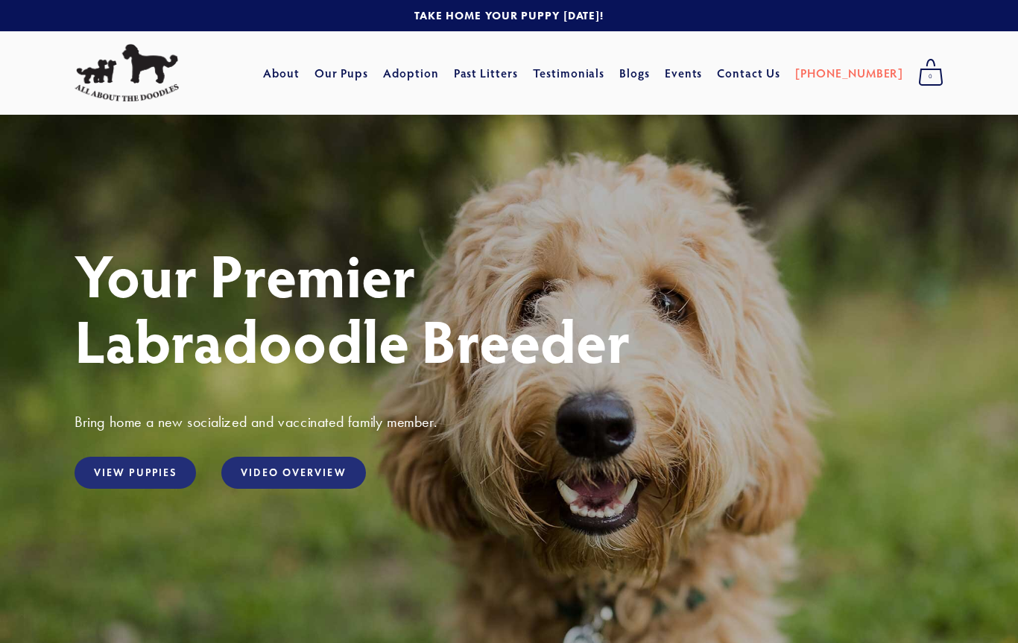
click at [138, 476] on link "View Puppies" at bounding box center [135, 473] width 121 height 32
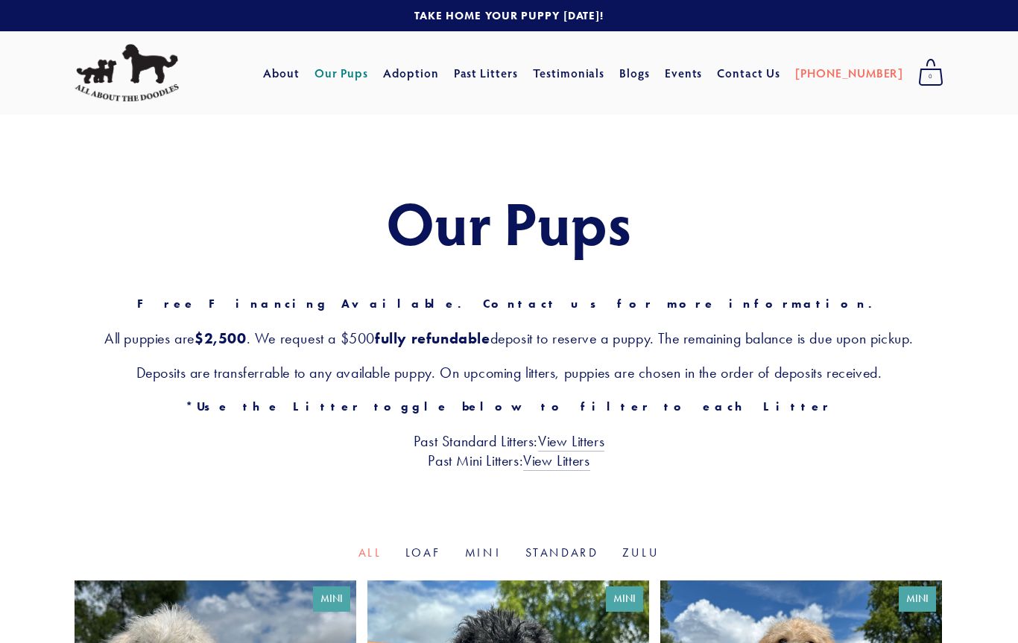
click at [127, 497] on div "Our Pups Free Financing Available. Contact us for more information. All puppies…" at bounding box center [509, 330] width 1018 height 430
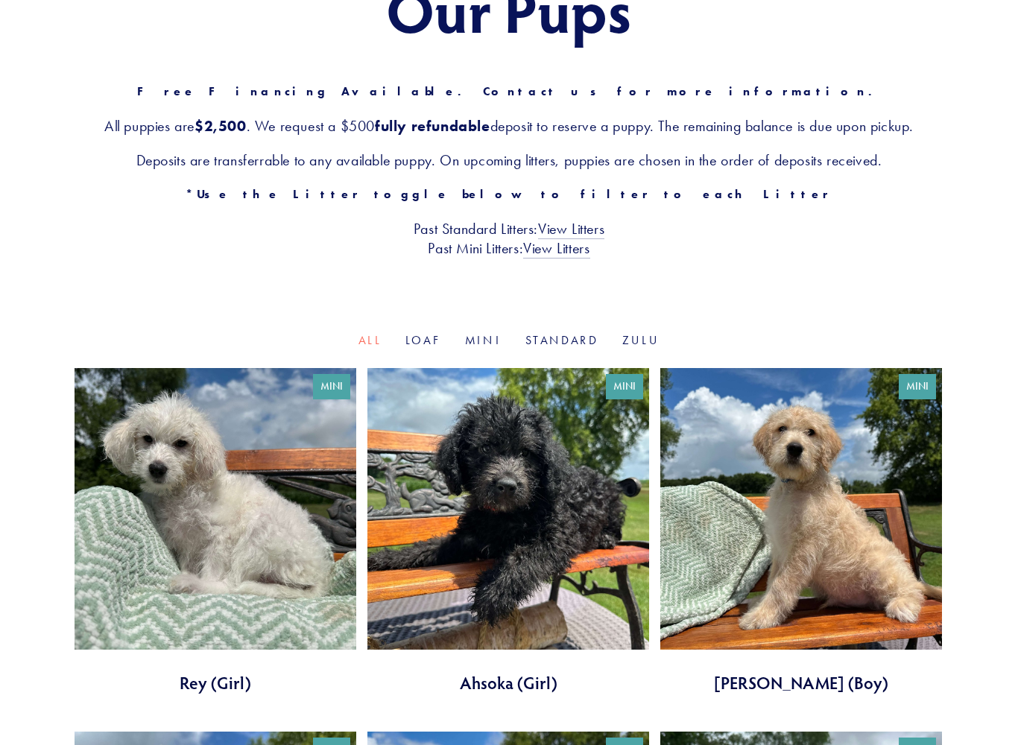
scroll to position [213, 0]
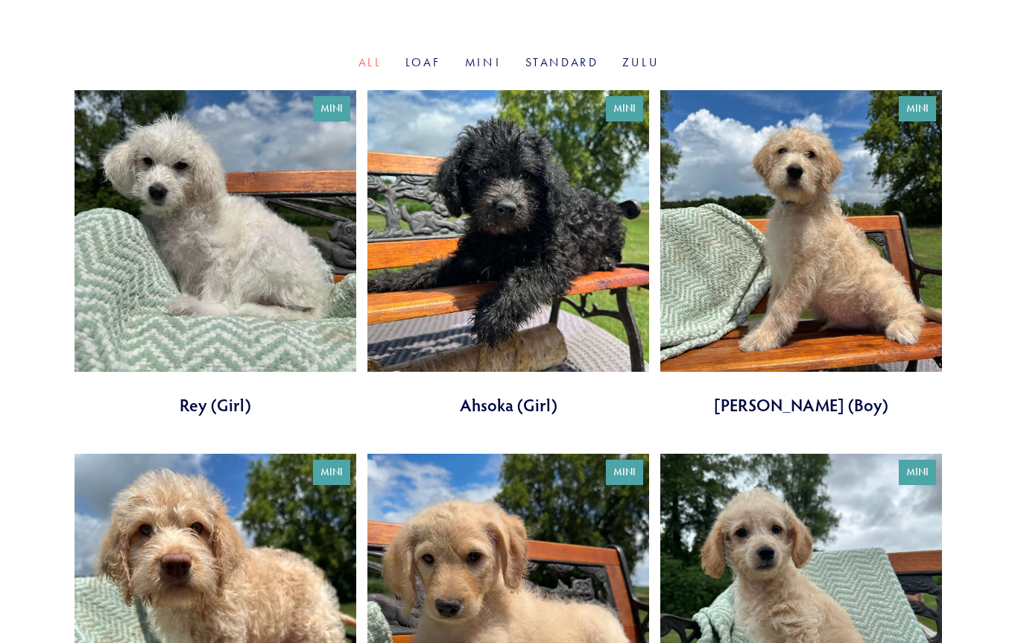
scroll to position [490, 0]
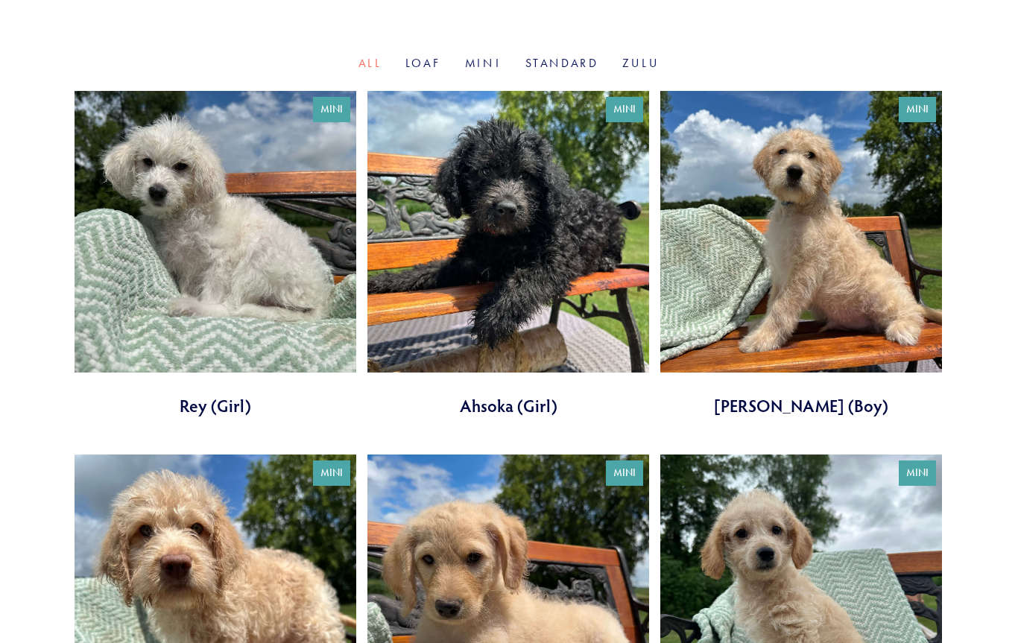
click at [572, 259] on link at bounding box center [508, 254] width 282 height 326
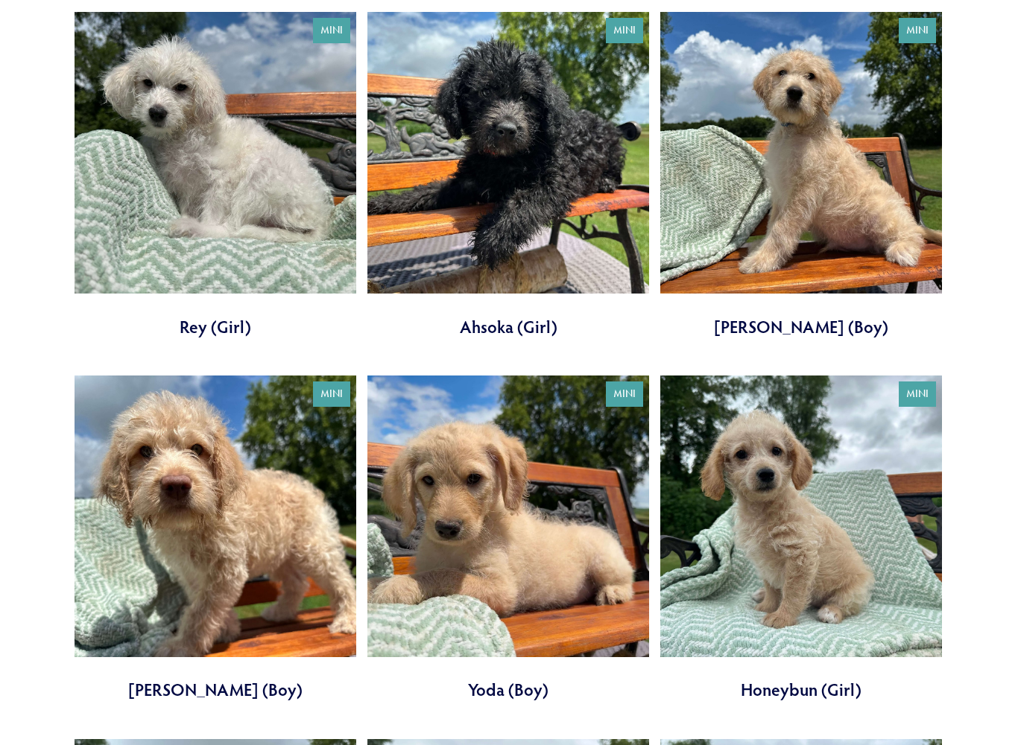
scroll to position [569, 0]
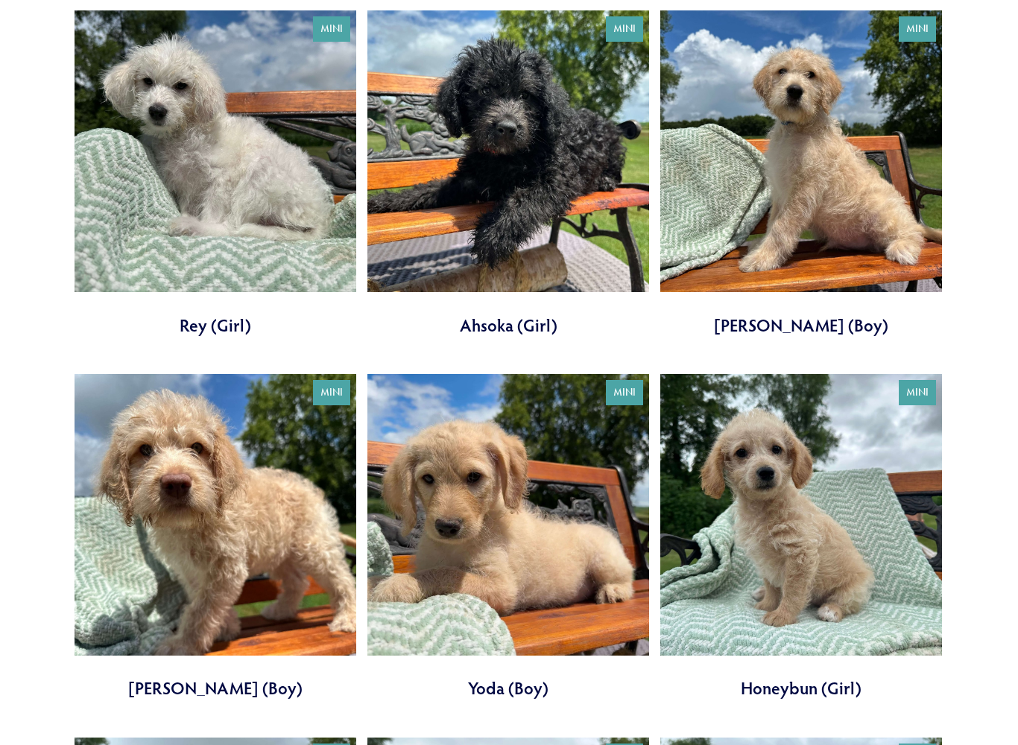
click at [317, 461] on link at bounding box center [216, 538] width 282 height 326
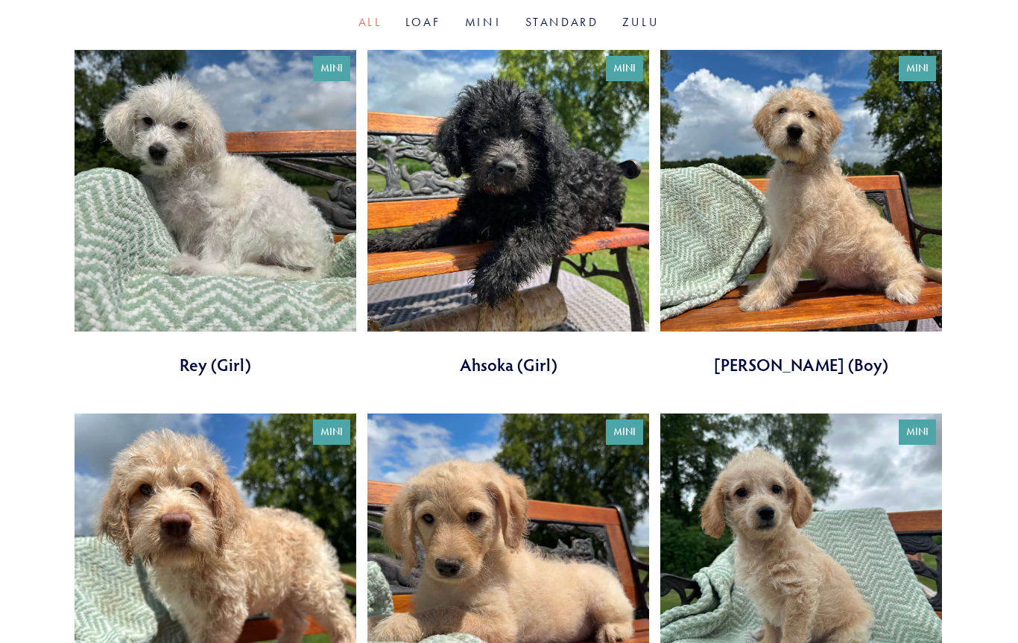
scroll to position [480, 0]
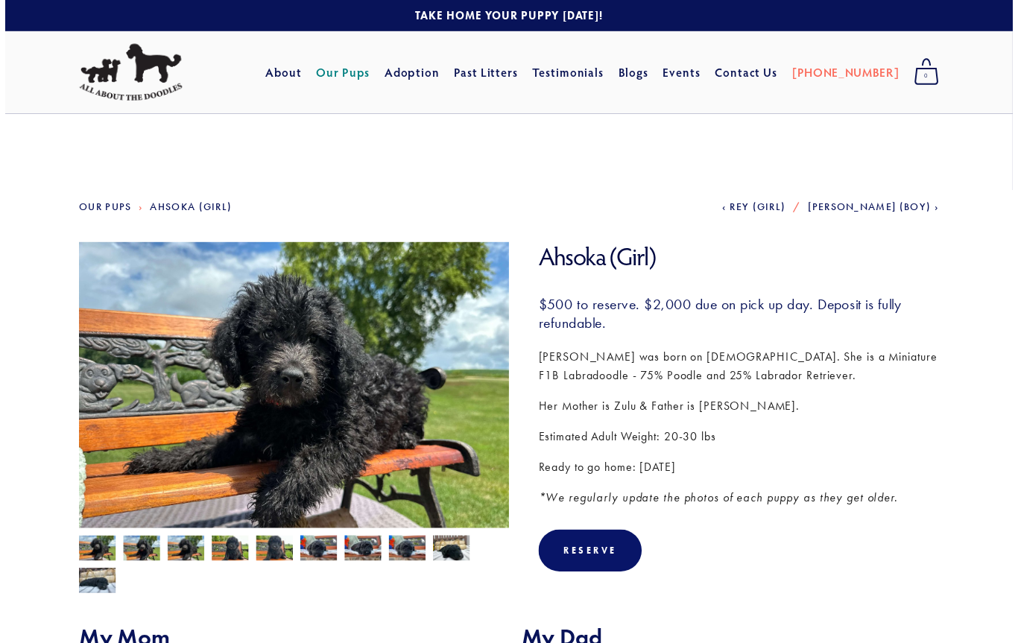
scroll to position [2, 0]
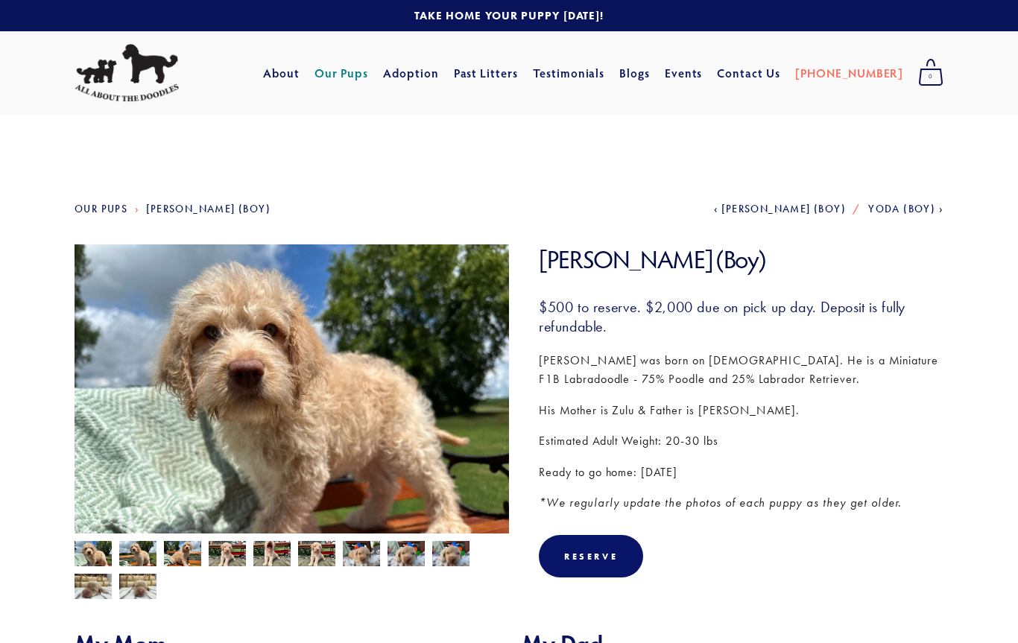
click at [99, 542] on img at bounding box center [93, 555] width 37 height 28
click at [90, 553] on img at bounding box center [93, 555] width 37 height 28
click at [138, 551] on img at bounding box center [137, 555] width 37 height 28
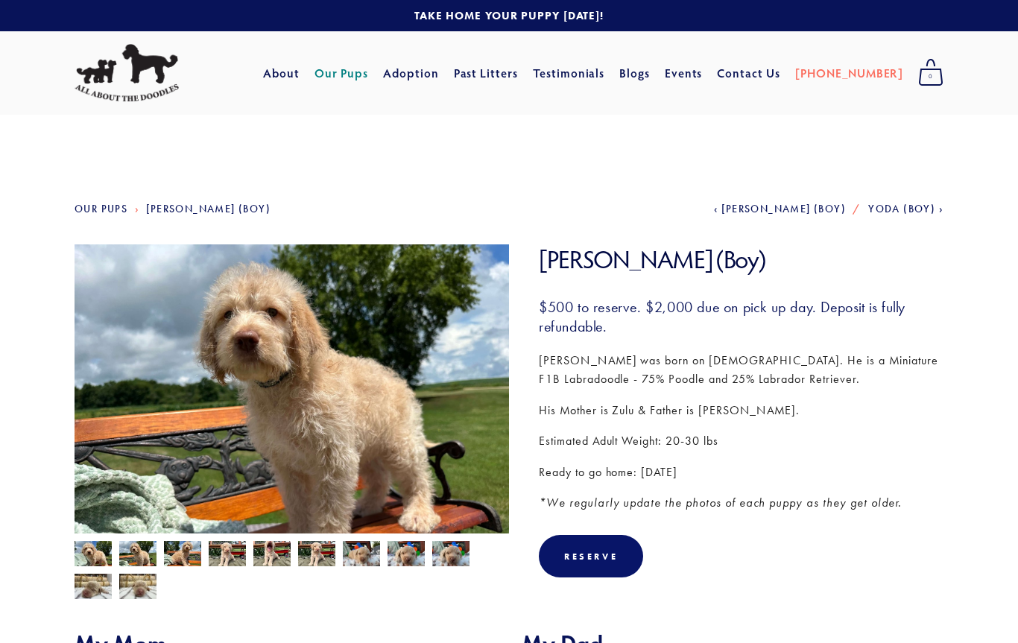
click at [416, 555] on img at bounding box center [405, 554] width 37 height 28
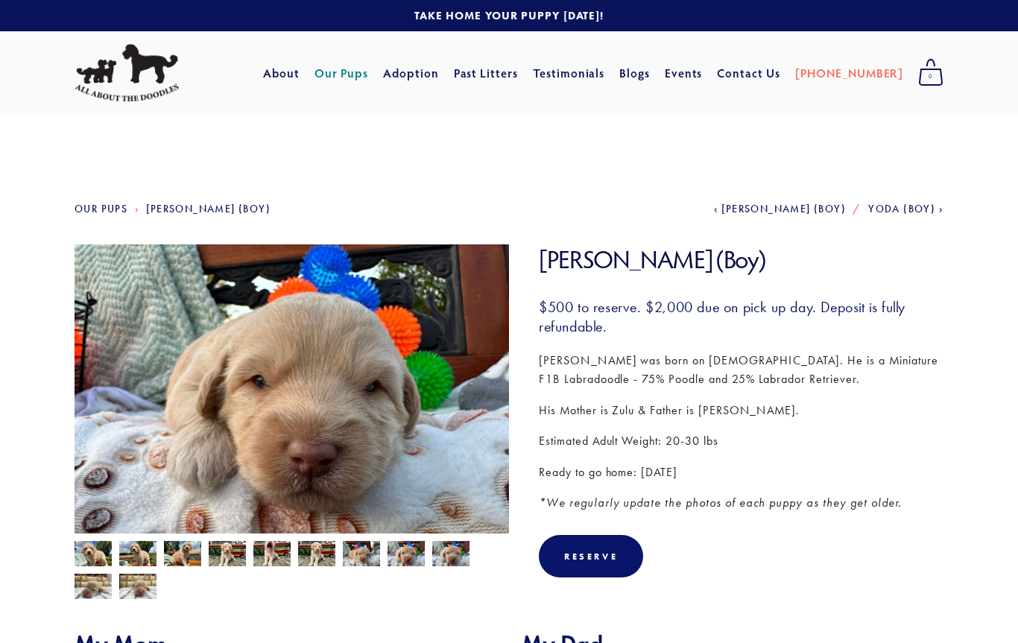
click at [420, 566] on img at bounding box center [405, 554] width 37 height 28
click at [94, 553] on img at bounding box center [93, 555] width 37 height 28
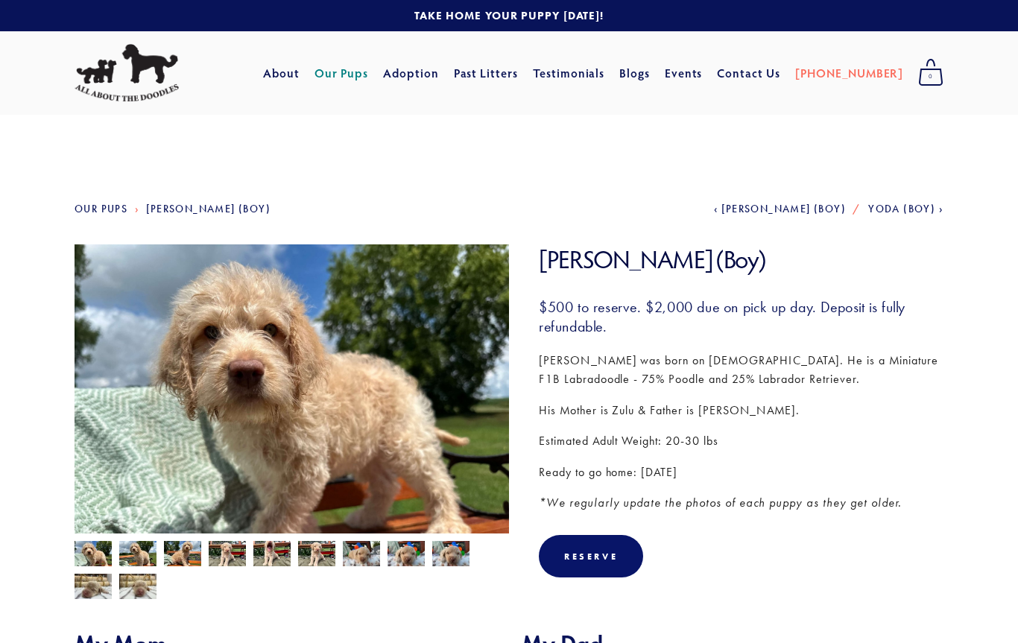
click at [94, 592] on img at bounding box center [93, 587] width 37 height 28
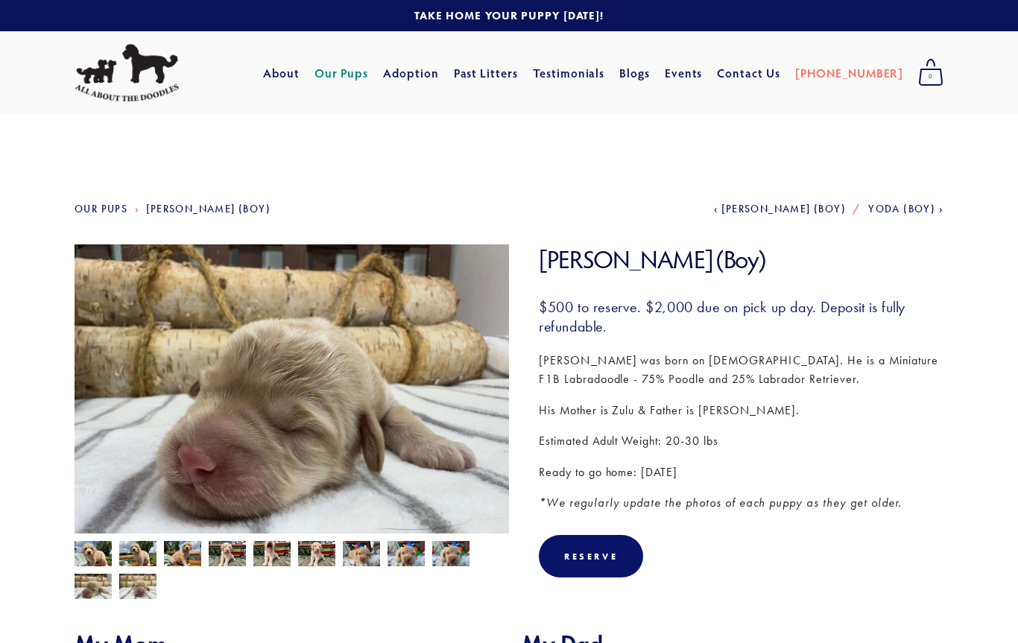
click at [103, 558] on img at bounding box center [93, 555] width 37 height 28
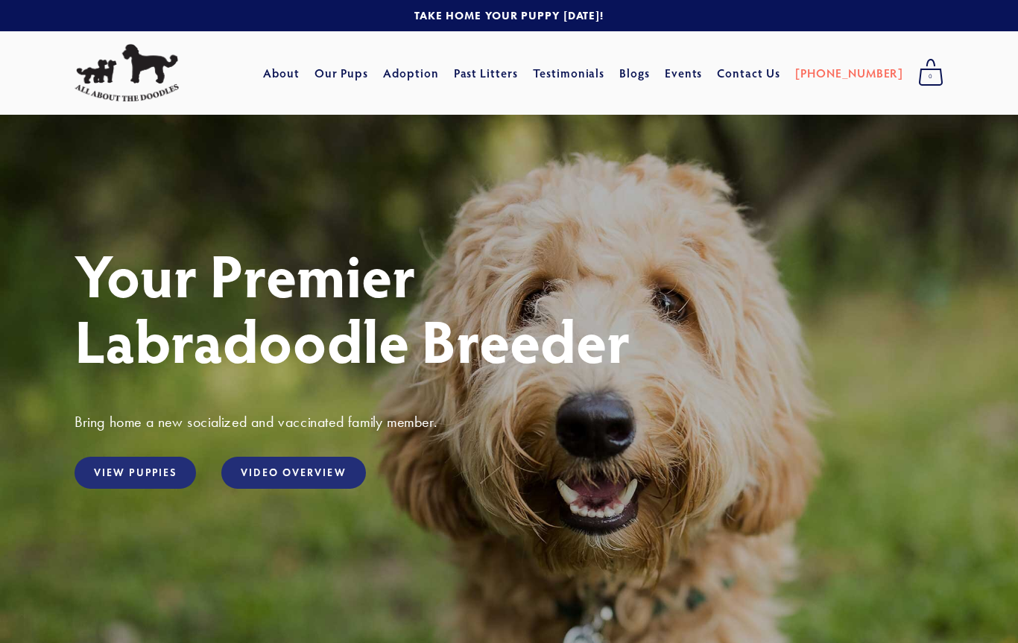
click at [369, 67] on link "Our Pups" at bounding box center [341, 73] width 54 height 27
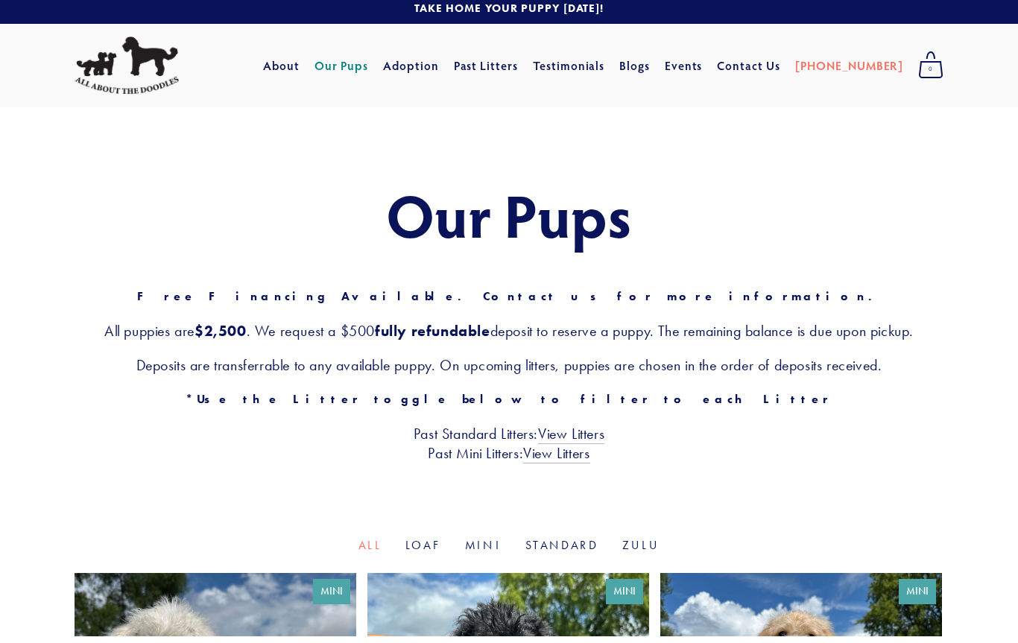
scroll to position [7, 0]
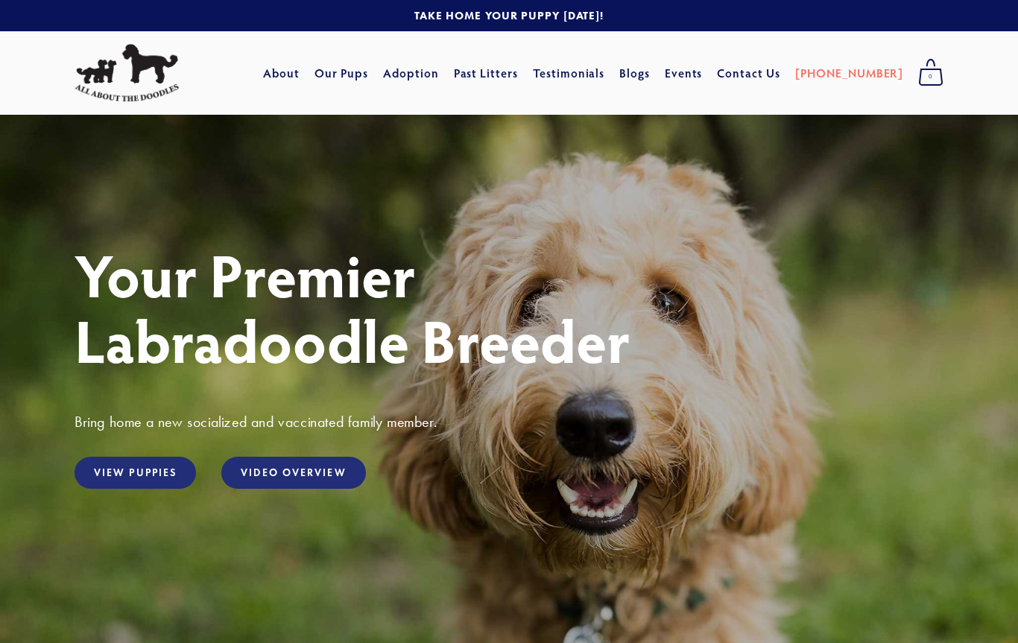
click at [369, 69] on link "Our Pups" at bounding box center [341, 73] width 54 height 27
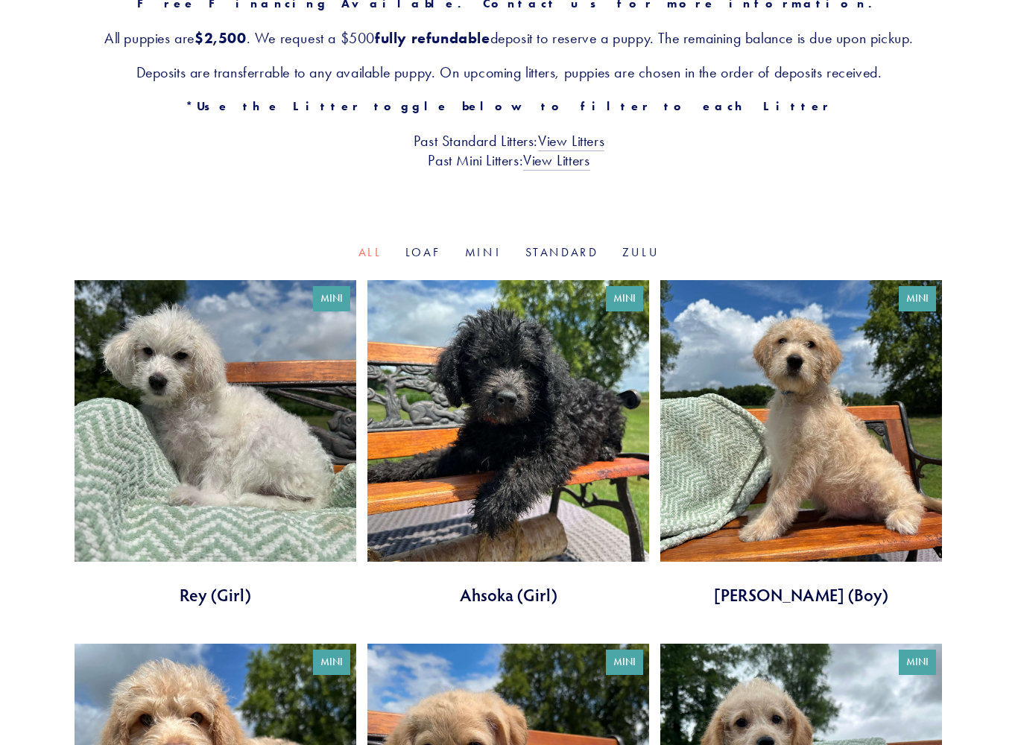
scroll to position [300, 0]
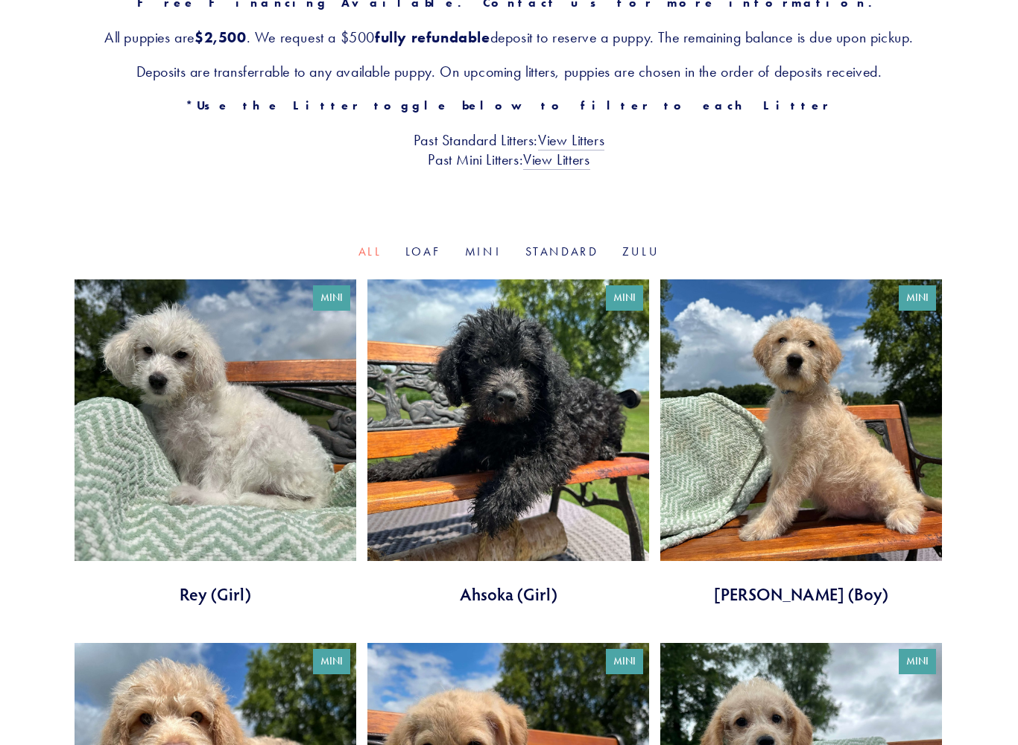
click at [841, 431] on link at bounding box center [801, 443] width 282 height 326
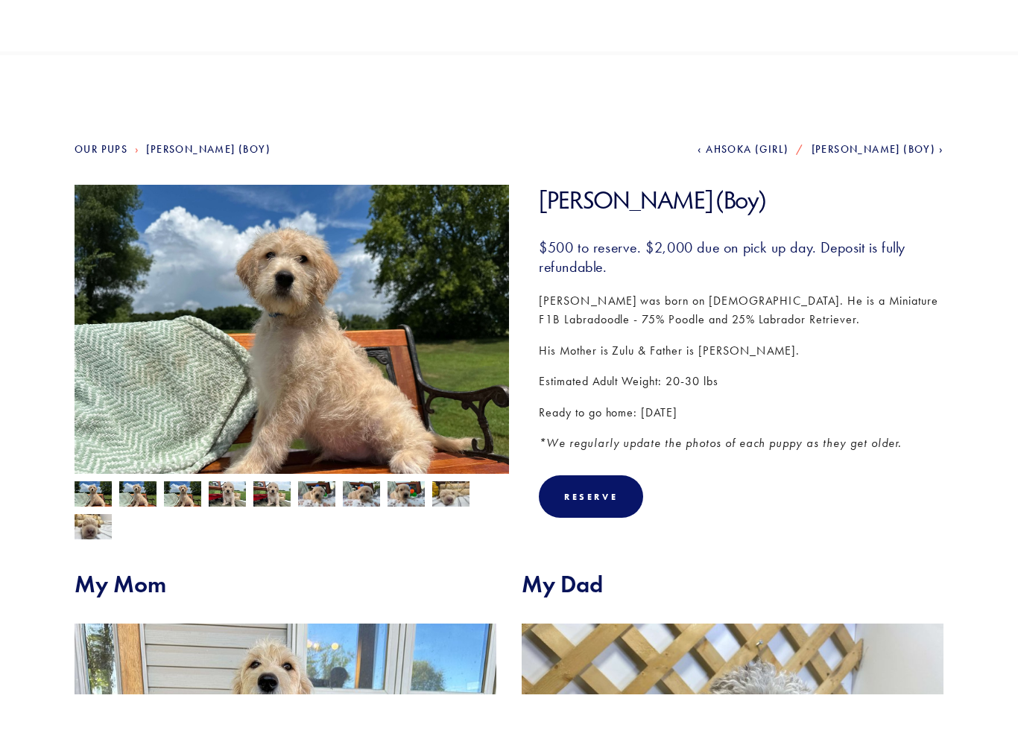
scroll to position [111, 0]
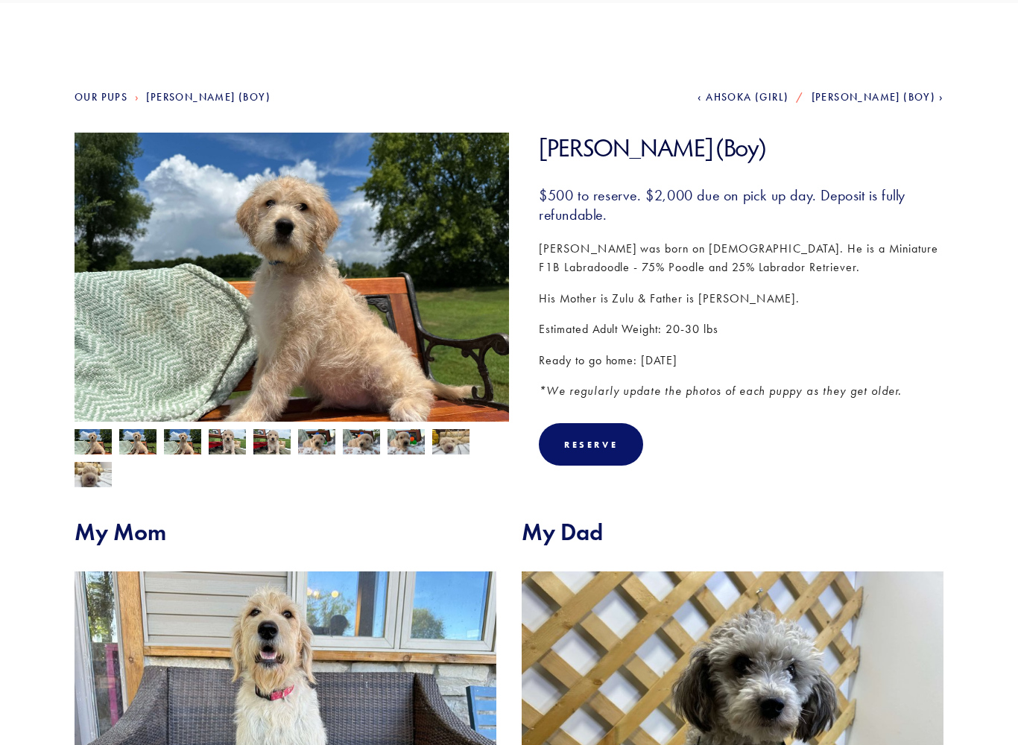
click at [770, 98] on span "Ahsoka (Girl)" at bounding box center [747, 98] width 83 height 13
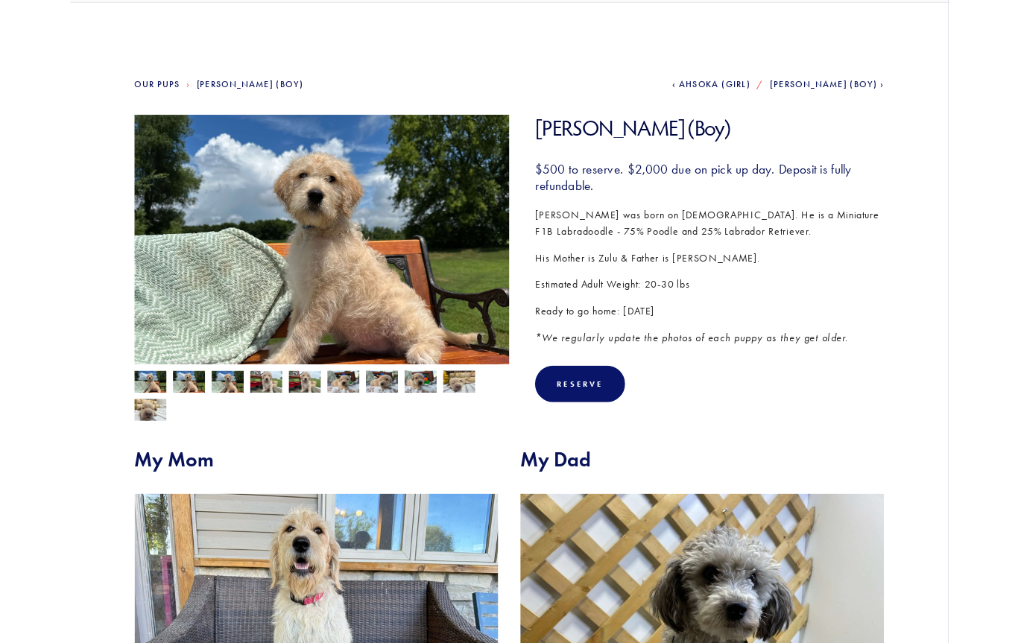
scroll to position [154, 0]
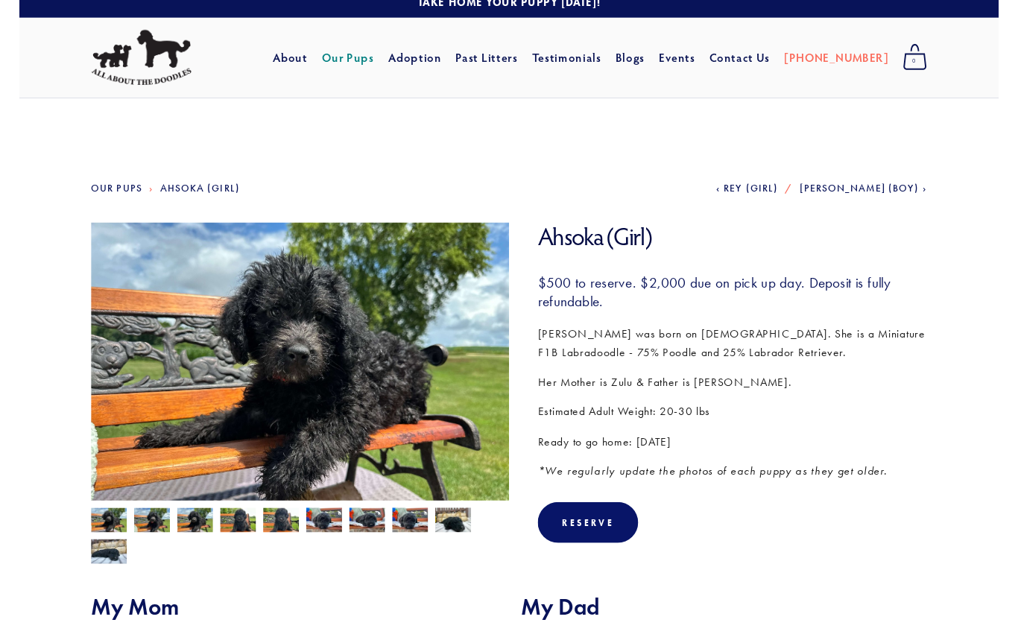
scroll to position [28, 0]
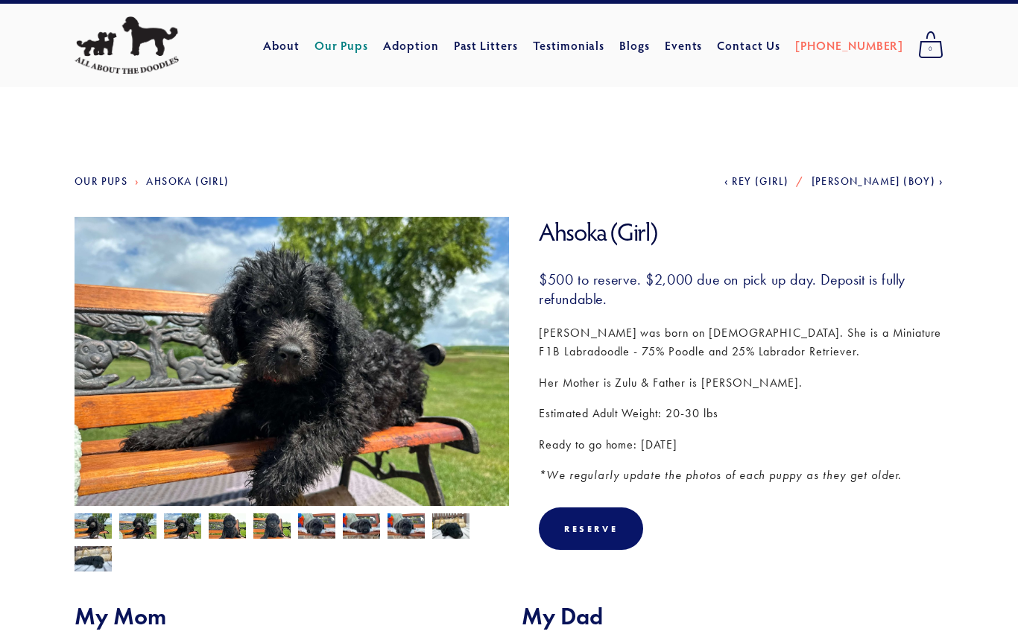
click at [88, 251] on img at bounding box center [292, 380] width 434 height 326
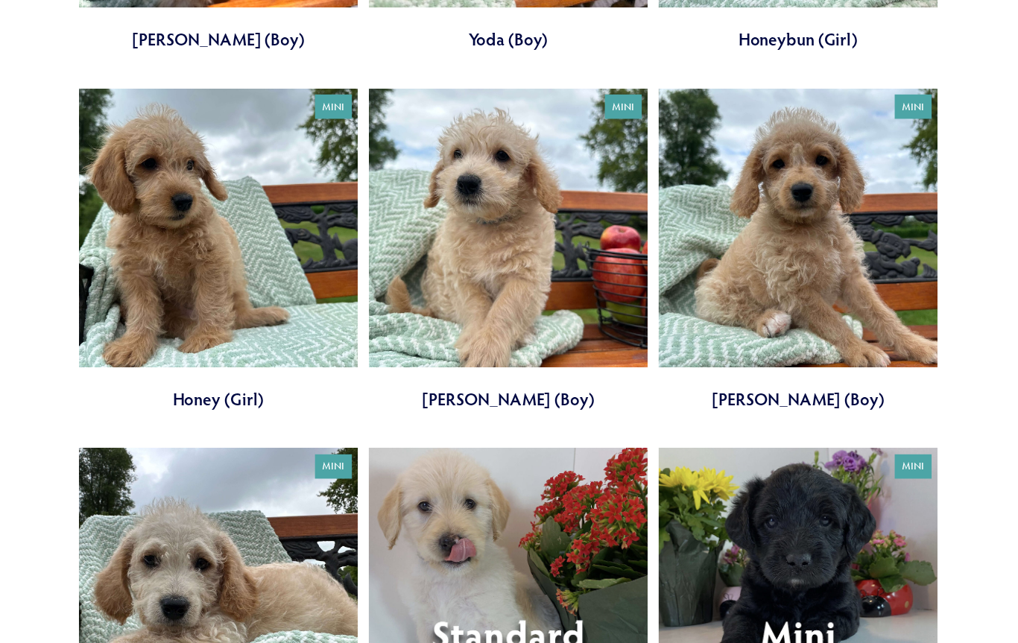
scroll to position [1218, 0]
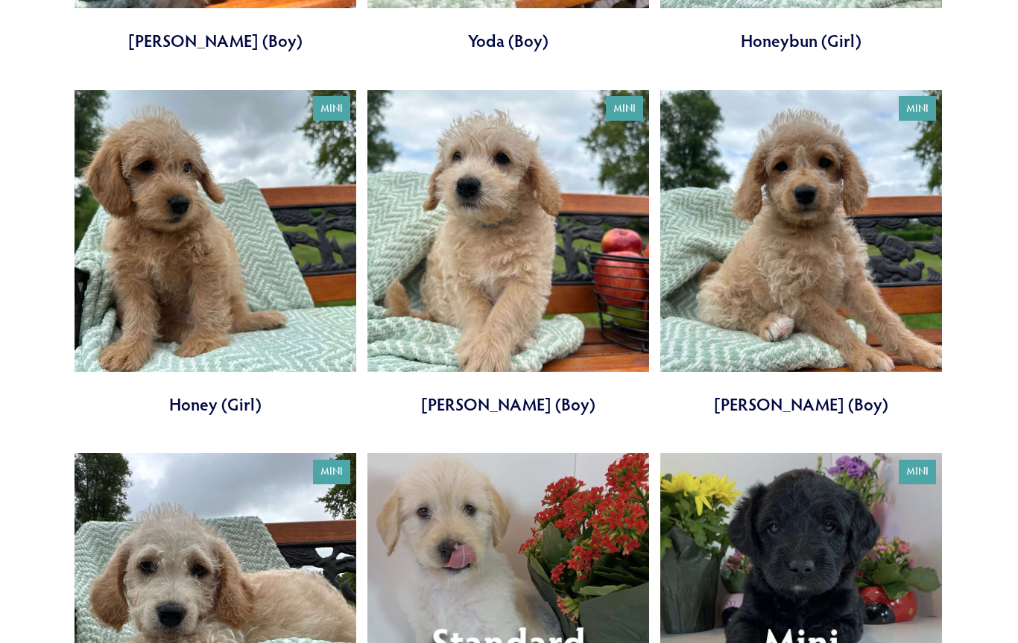
click at [850, 224] on link at bounding box center [801, 253] width 282 height 326
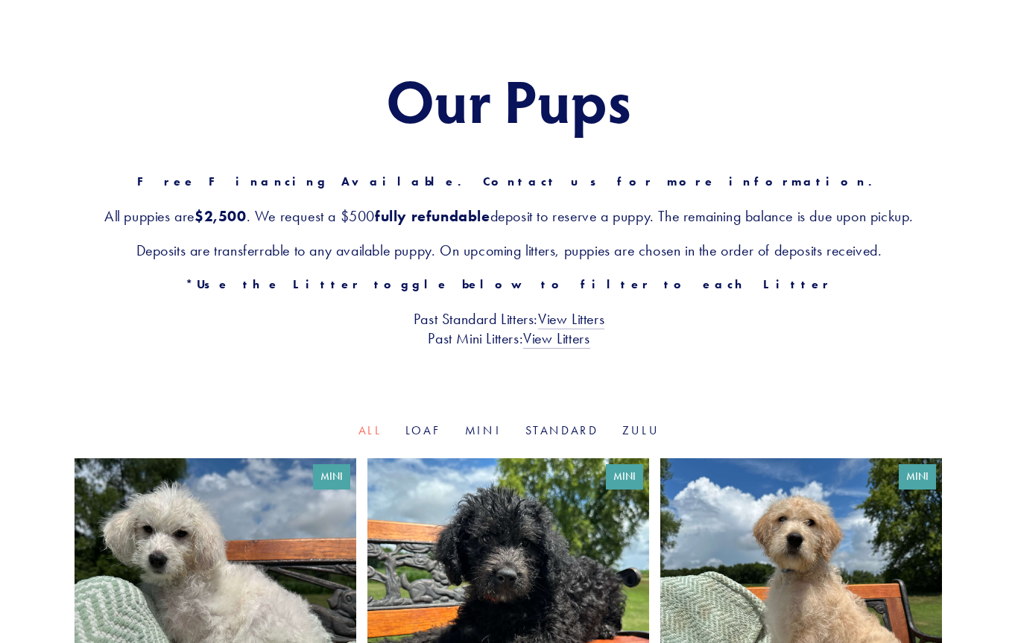
scroll to position [0, 0]
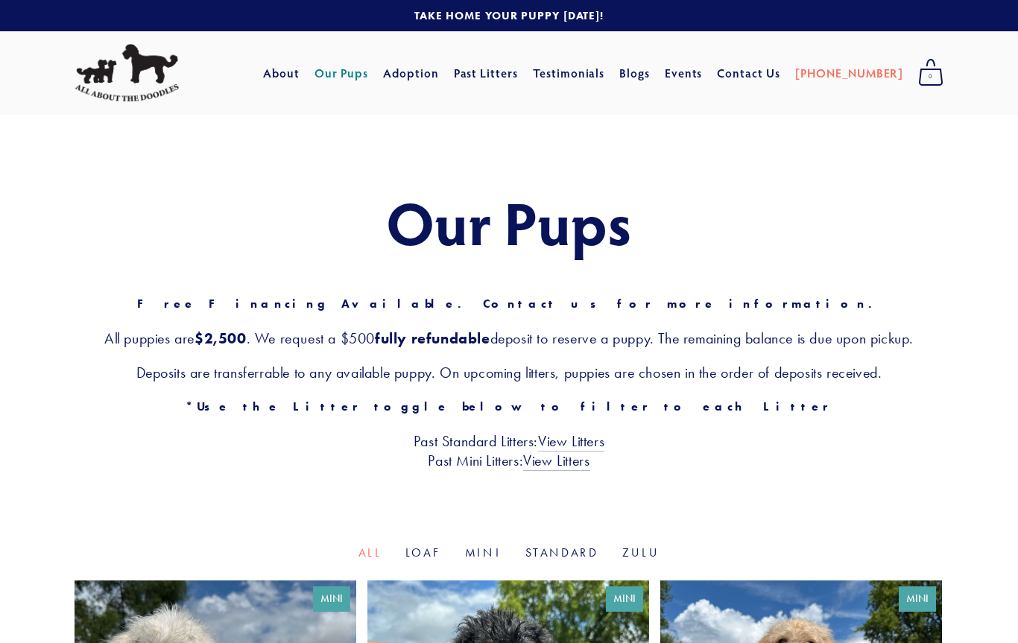
click at [369, 84] on link "Our Pups" at bounding box center [341, 73] width 54 height 27
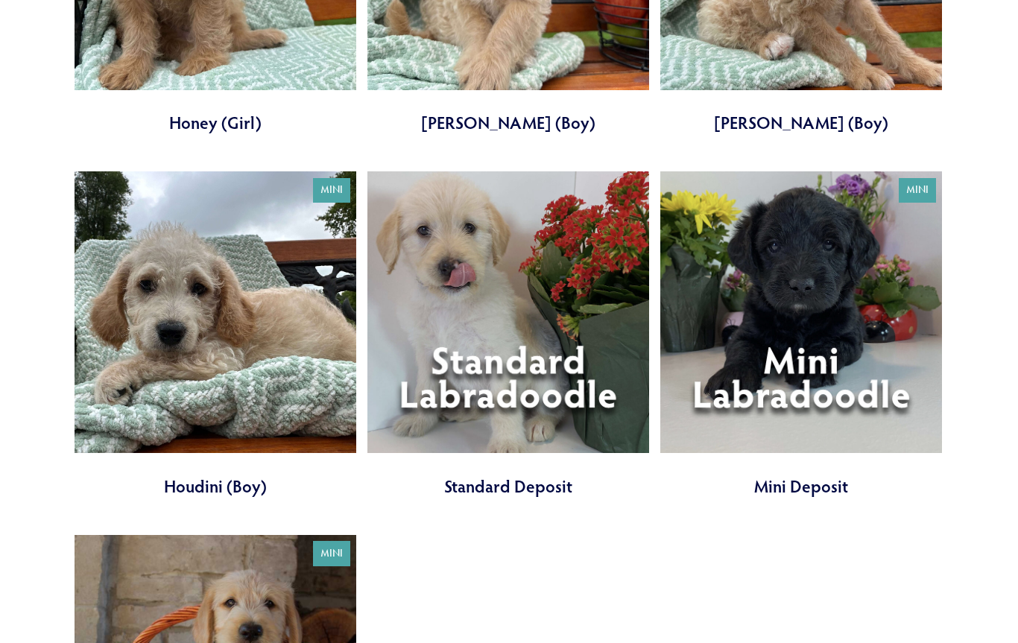
scroll to position [1493, 0]
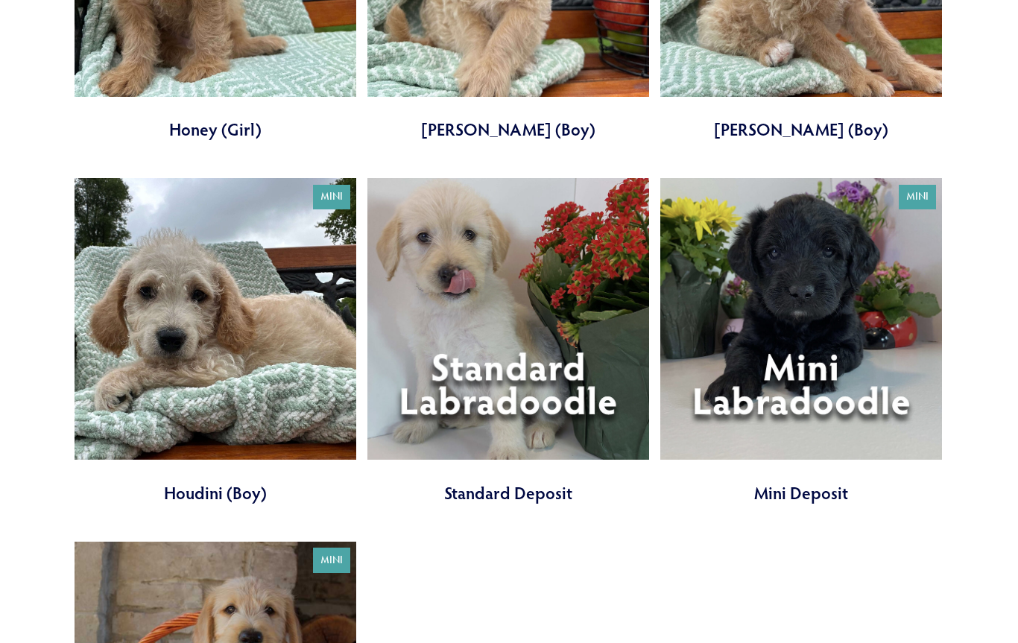
click at [842, 380] on link at bounding box center [801, 341] width 282 height 326
click at [530, 288] on link at bounding box center [508, 341] width 282 height 326
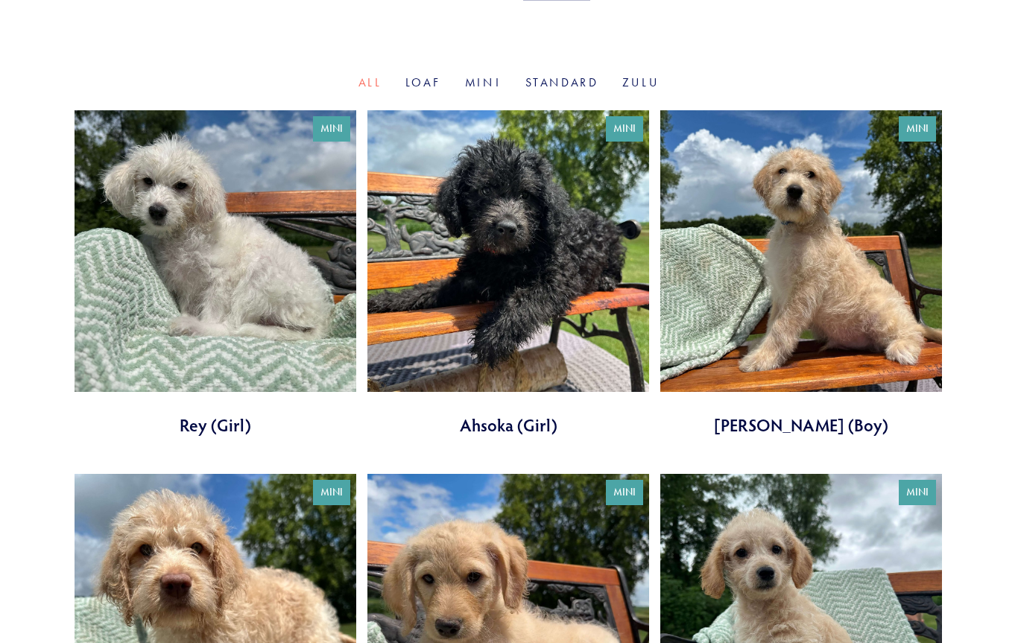
scroll to position [469, 0]
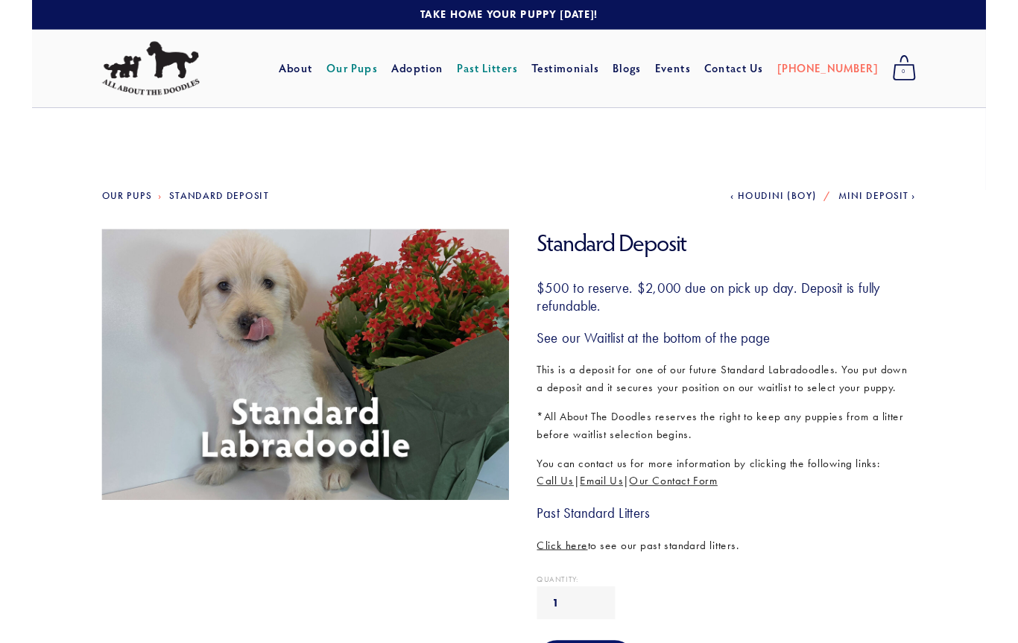
scroll to position [17, 0]
